Goal: Transaction & Acquisition: Purchase product/service

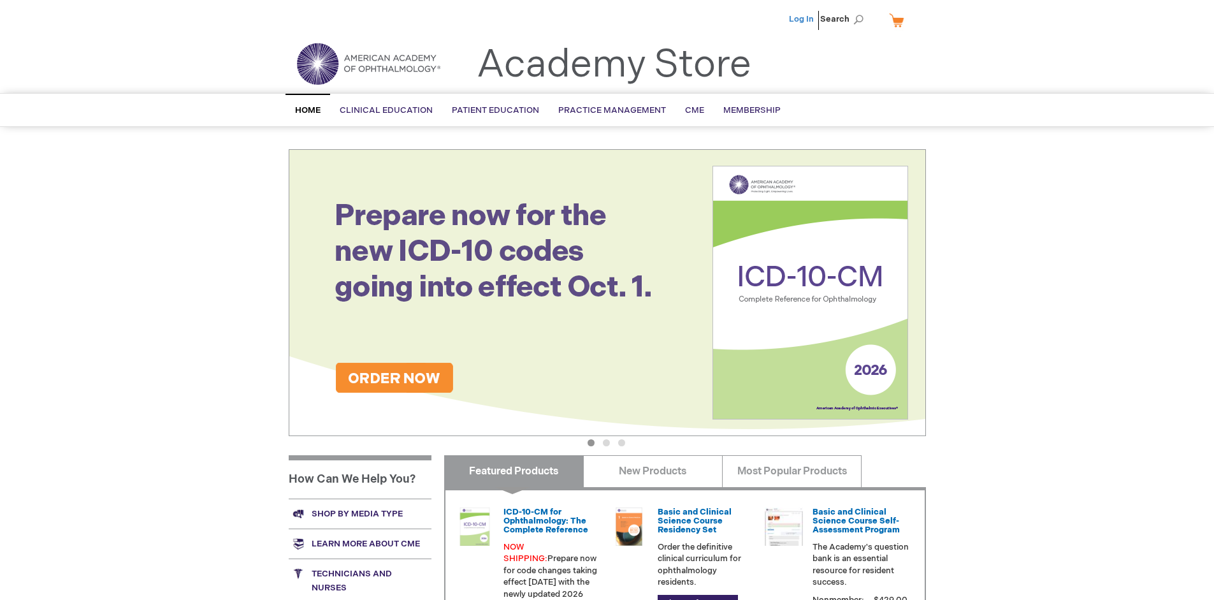
click at [803, 19] on link "Log In" at bounding box center [801, 19] width 25 height 10
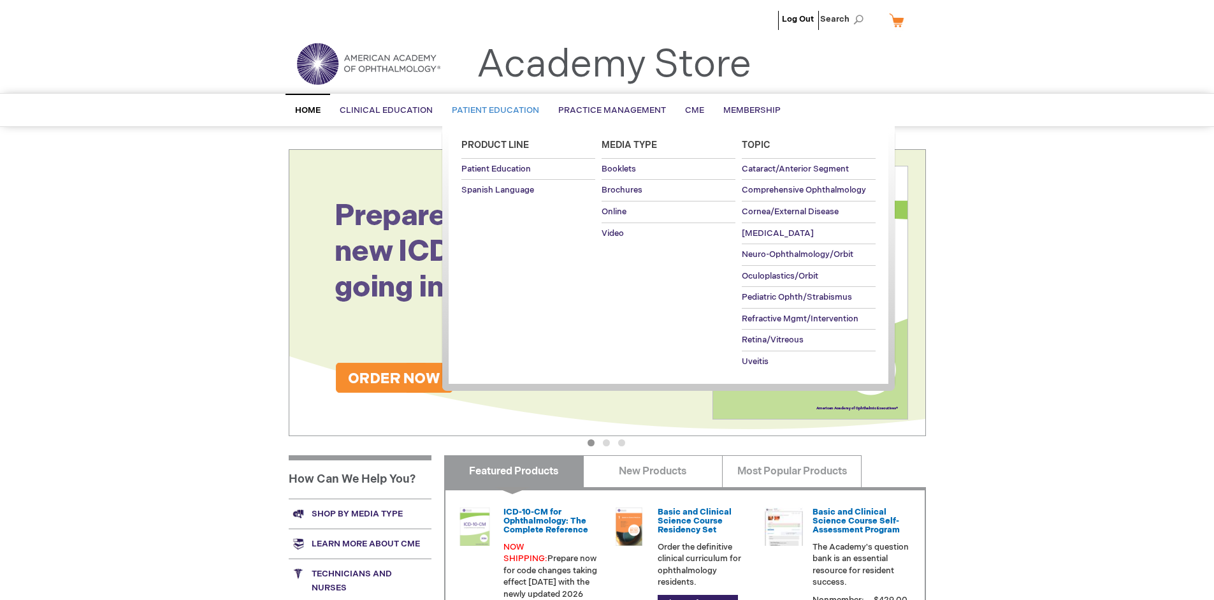
click at [492, 110] on span "Patient Education" at bounding box center [495, 110] width 87 height 10
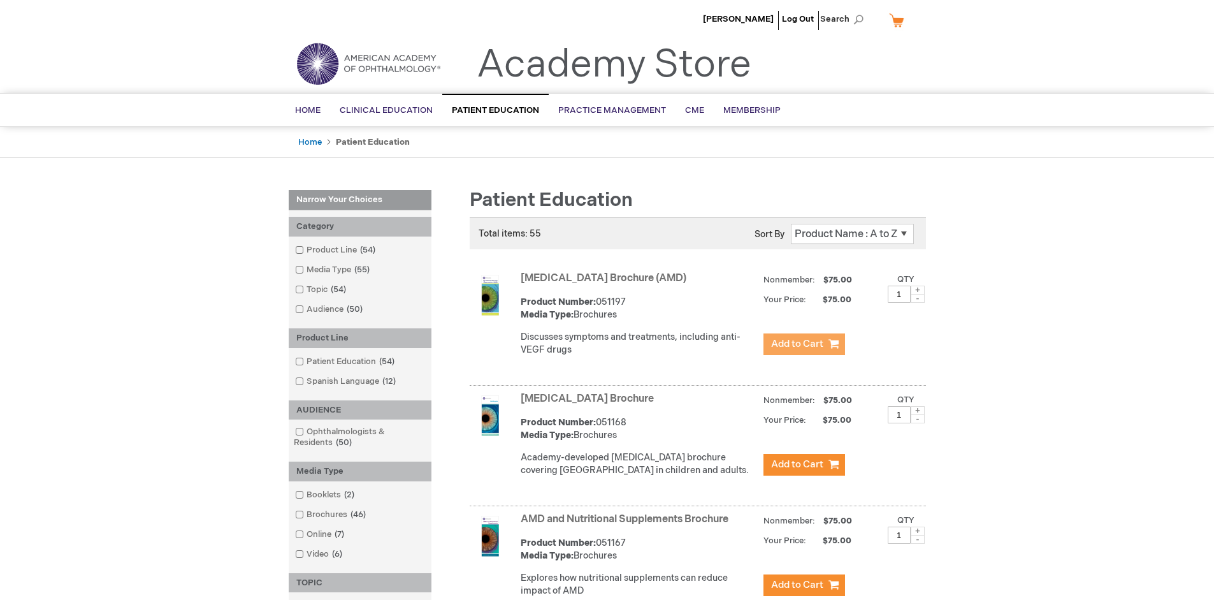
click at [804, 344] on span "Add to Cart" at bounding box center [797, 344] width 52 height 12
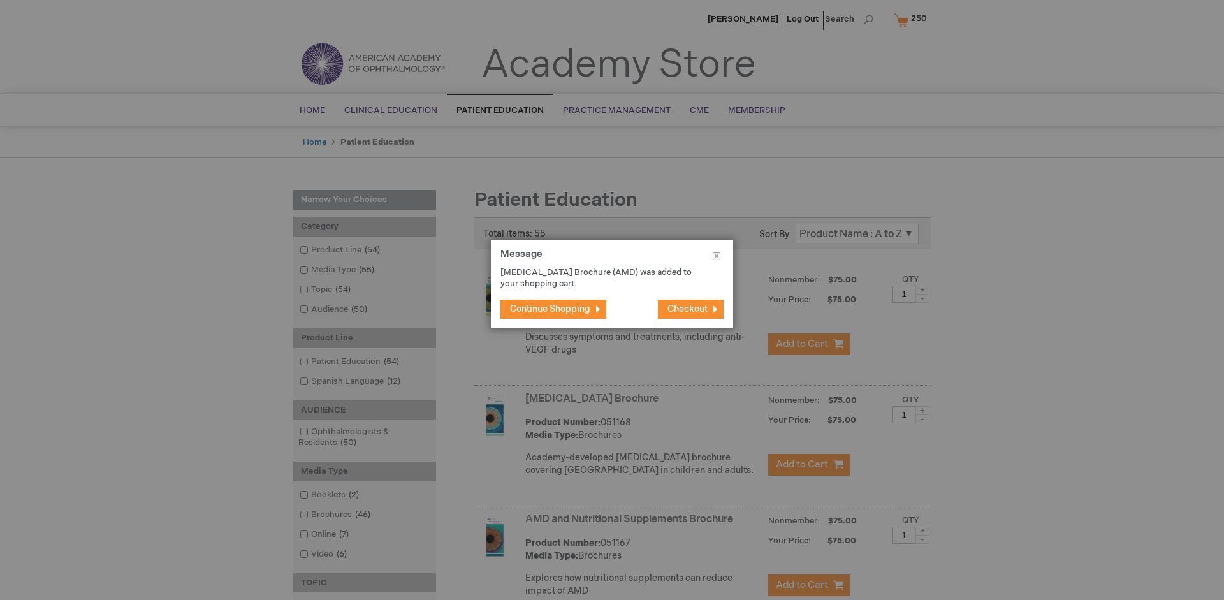
click at [550, 309] on span "Continue Shopping" at bounding box center [550, 308] width 80 height 11
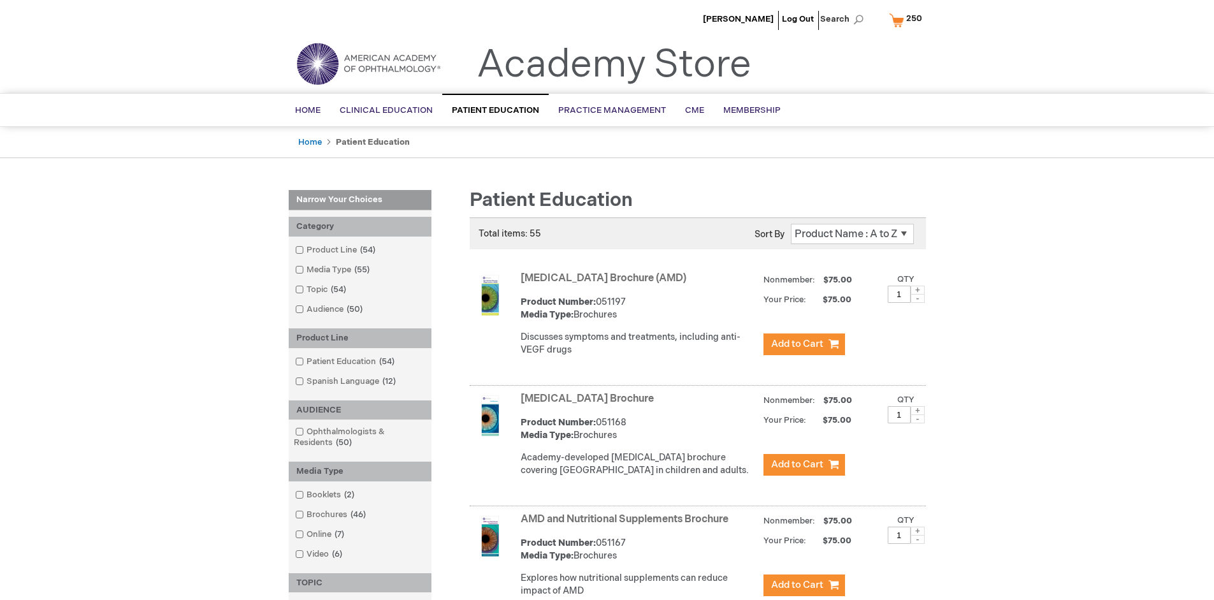
click at [627, 525] on link "AMD and Nutritional Supplements Brochure" at bounding box center [625, 519] width 208 height 12
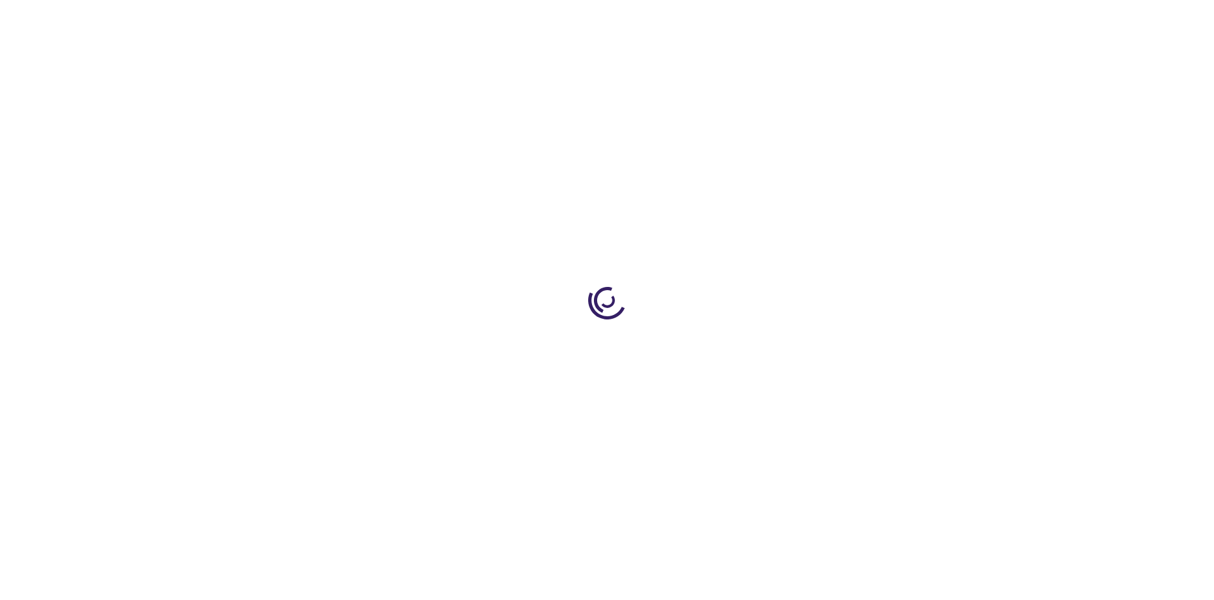
type input "1"
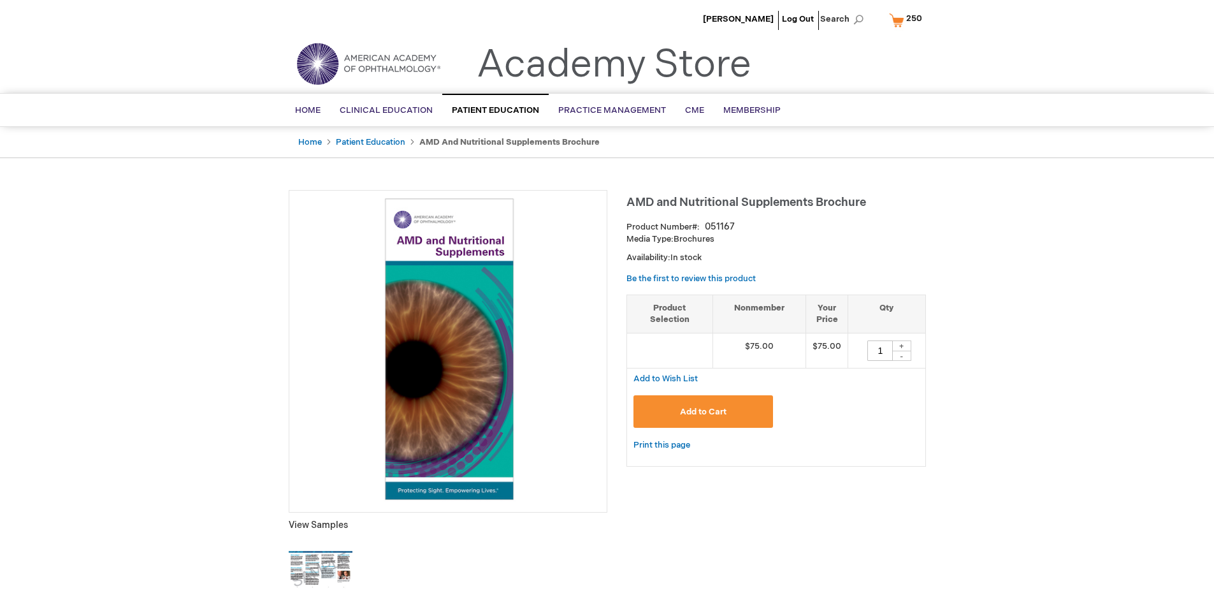
click at [703, 411] on span "Add to Cart" at bounding box center [703, 412] width 47 height 10
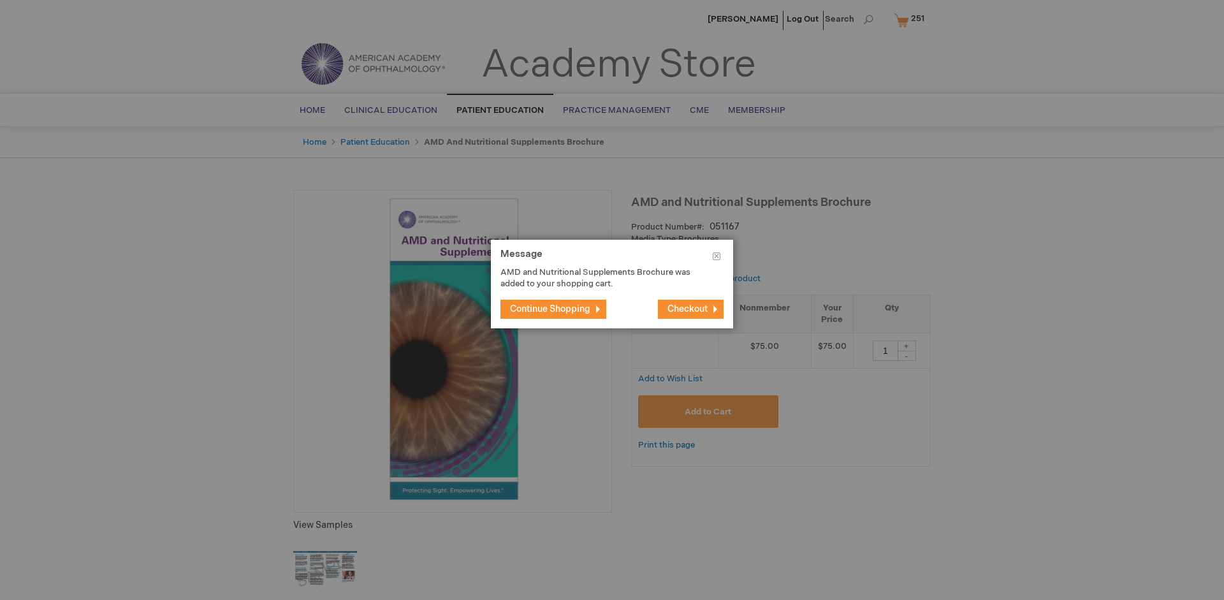
click at [550, 309] on span "Continue Shopping" at bounding box center [550, 308] width 80 height 11
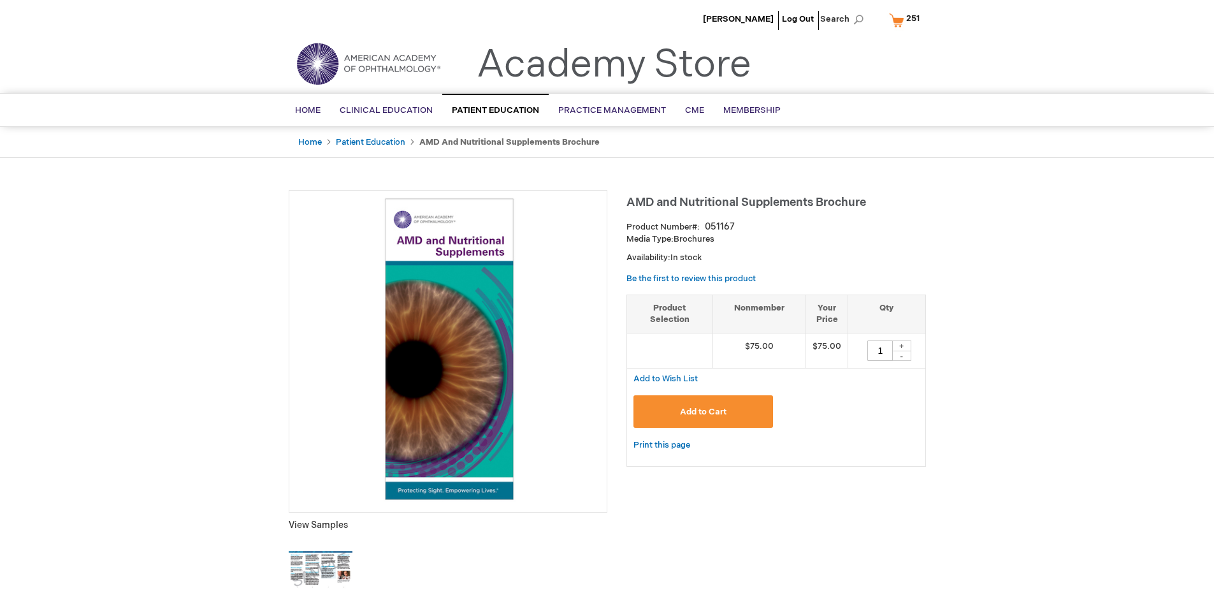
click at [906, 20] on span "251" at bounding box center [912, 18] width 13 height 10
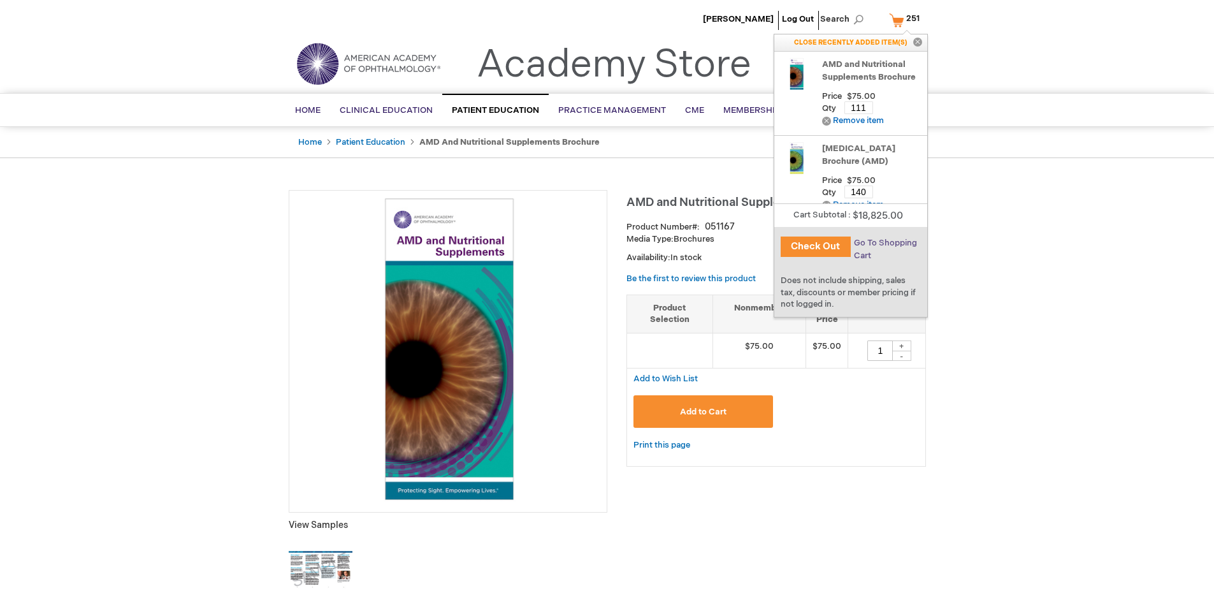
click at [884, 243] on span "Go To Shopping Cart" at bounding box center [885, 249] width 63 height 23
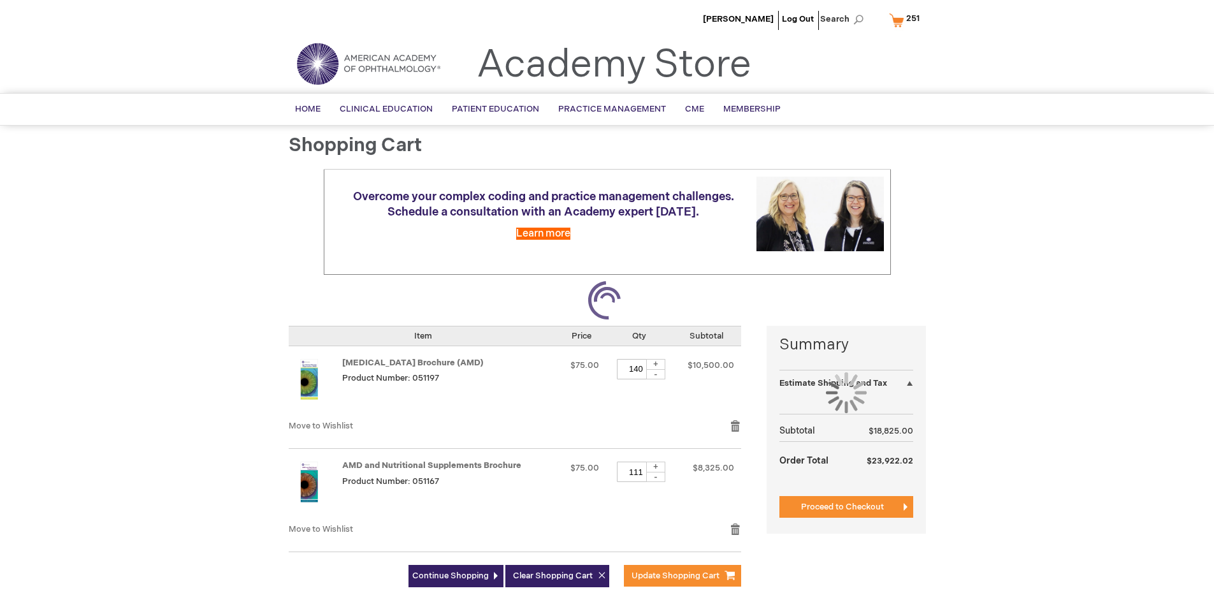
select select "US"
select select "41"
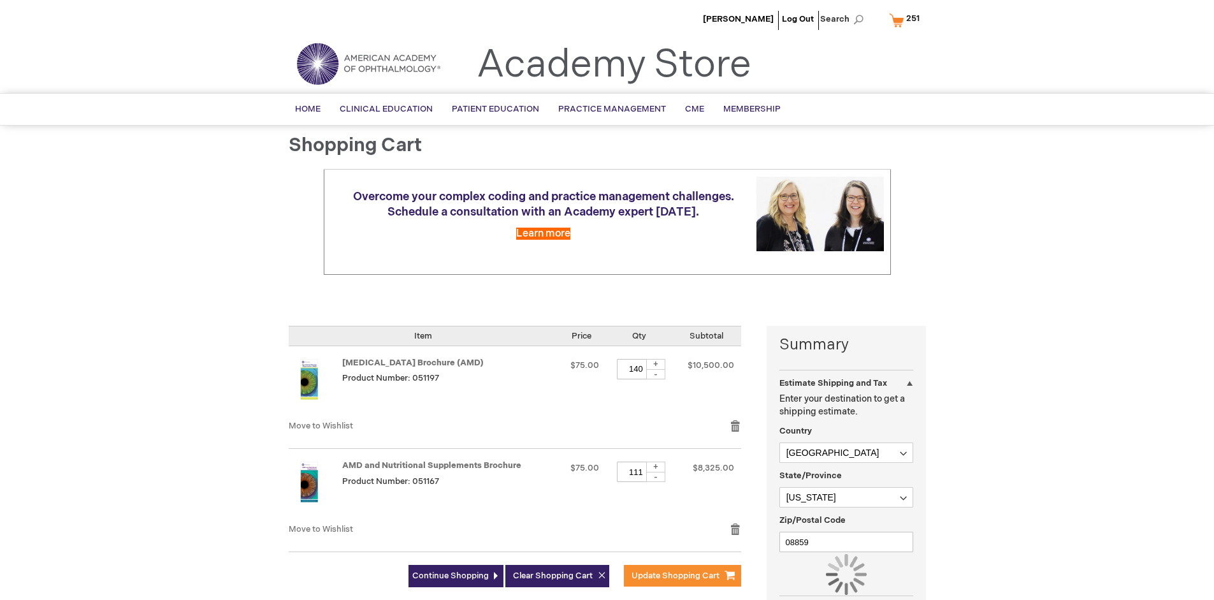
click at [842, 589] on div "Estimate Shipping and Tax Enter your destination to get a shipping estimate. Co…" at bounding box center [847, 489] width 134 height 200
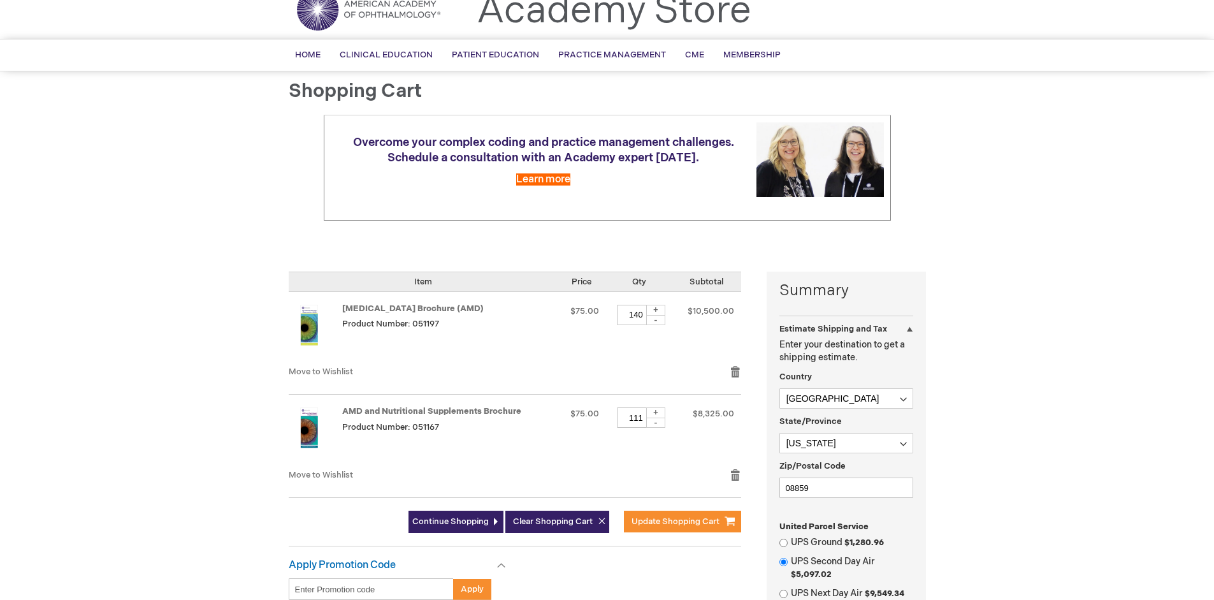
scroll to position [22, 0]
